Goal: Find specific page/section: Find specific page/section

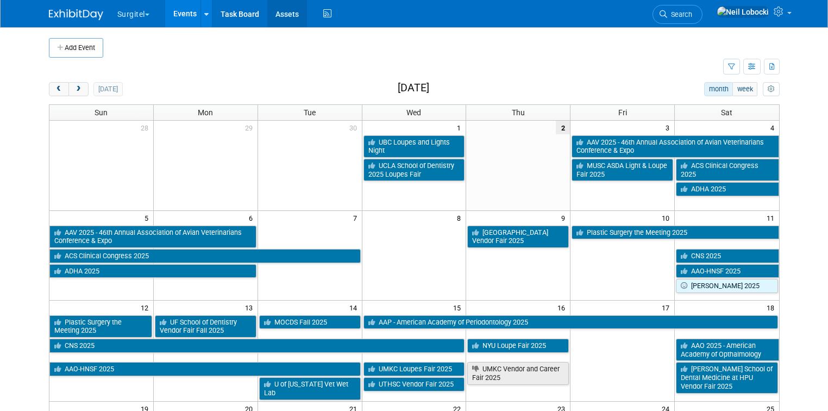
click at [280, 12] on link "Assets" at bounding box center [287, 13] width 40 height 27
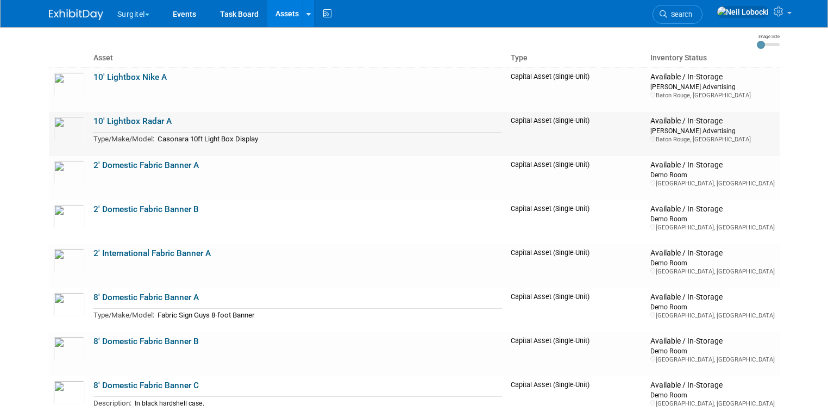
scroll to position [67, 0]
click at [147, 255] on link "2' International Fabric Banner A" at bounding box center [151, 253] width 117 height 10
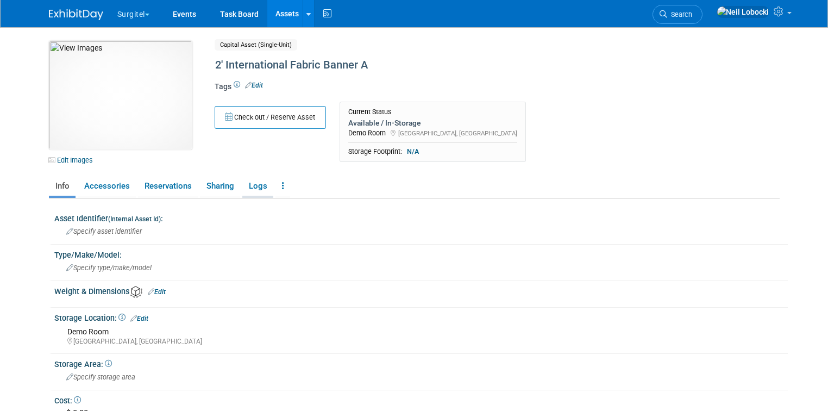
click at [253, 183] on link "Logs" at bounding box center [257, 186] width 31 height 19
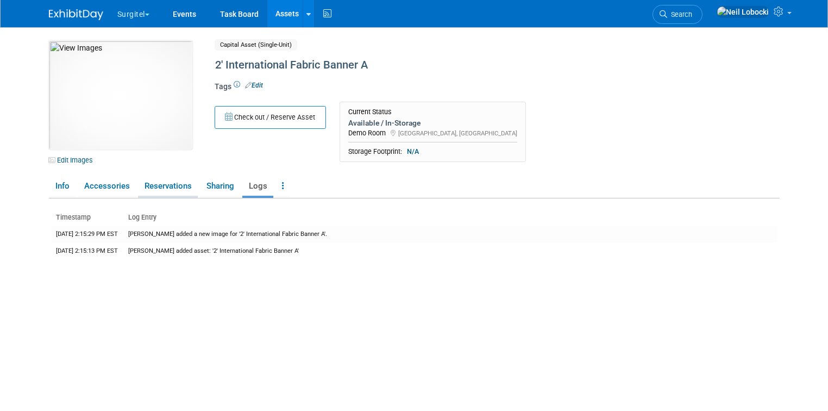
click at [148, 186] on link "Reservations" at bounding box center [168, 186] width 60 height 19
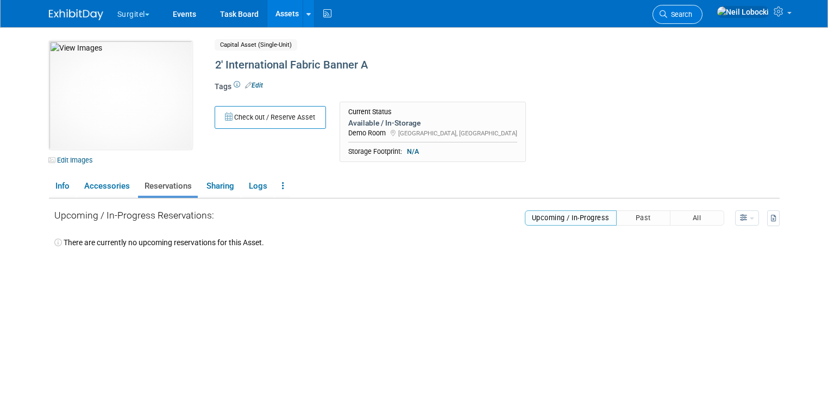
click at [692, 11] on span "Search" at bounding box center [679, 14] width 25 height 8
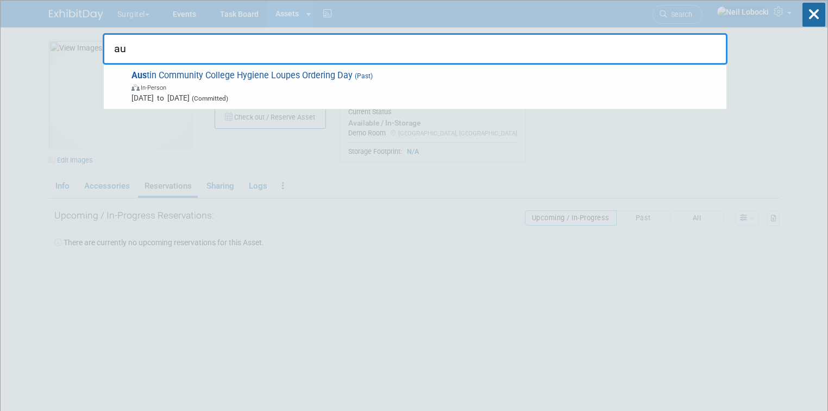
type input "a"
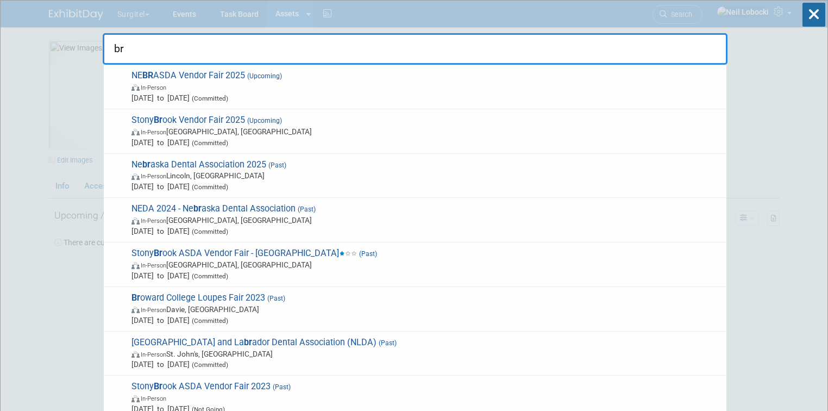
type input "b"
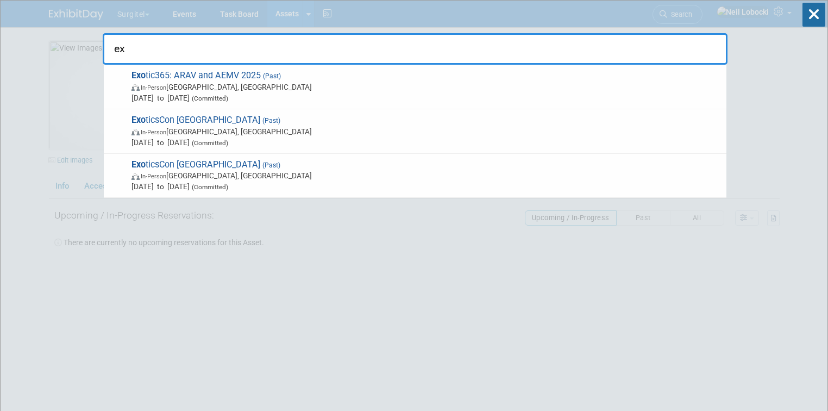
type input "e"
